Goal: Transaction & Acquisition: Purchase product/service

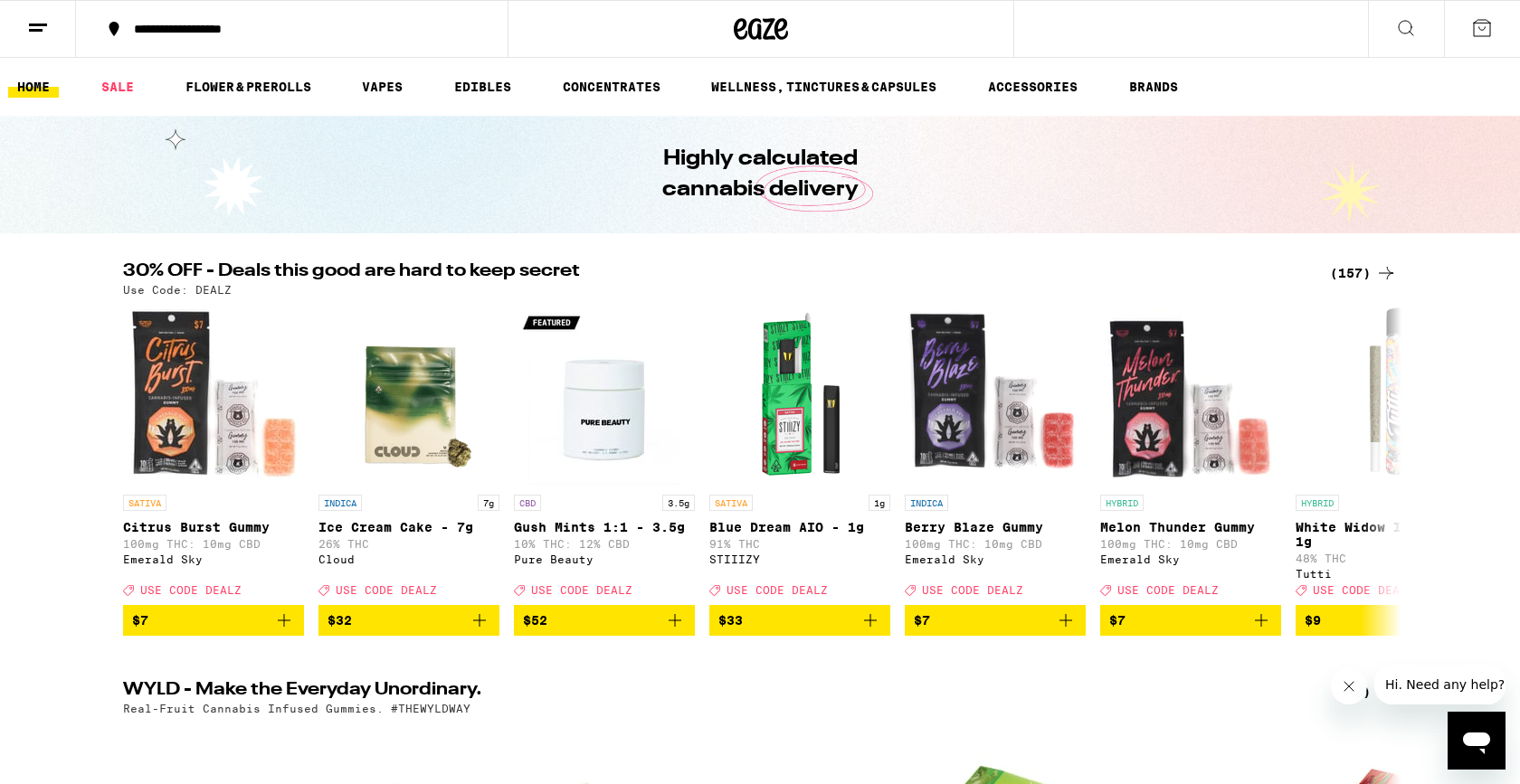
click at [1351, 267] on div "(157)" at bounding box center [1363, 272] width 67 height 21
